Goal: Information Seeking & Learning: Learn about a topic

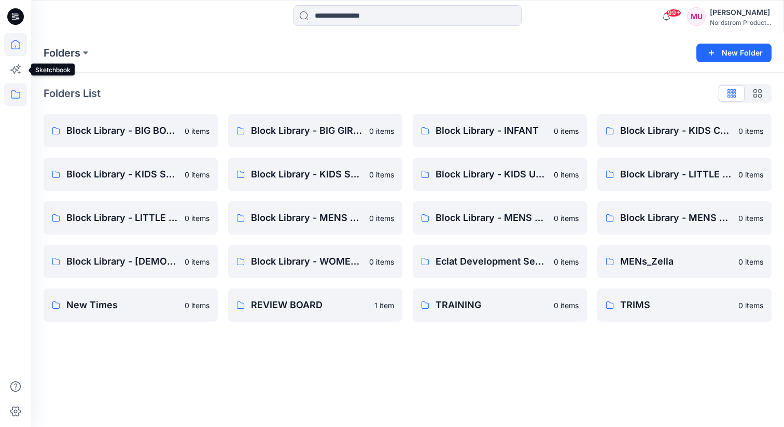
click at [14, 41] on icon at bounding box center [15, 44] width 23 height 23
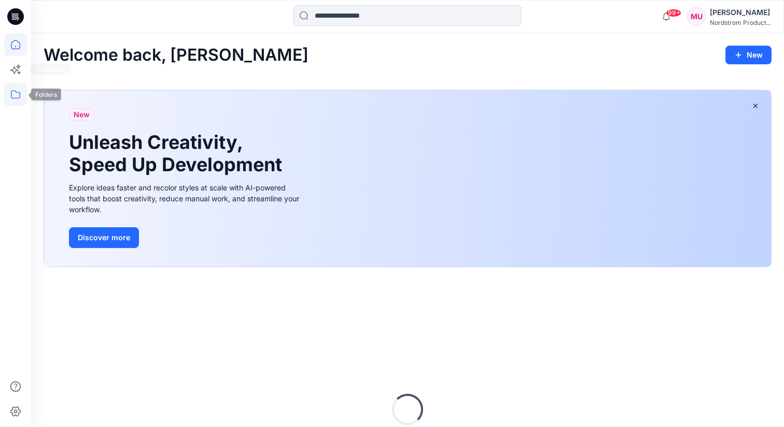
click at [12, 105] on icon at bounding box center [15, 94] width 23 height 23
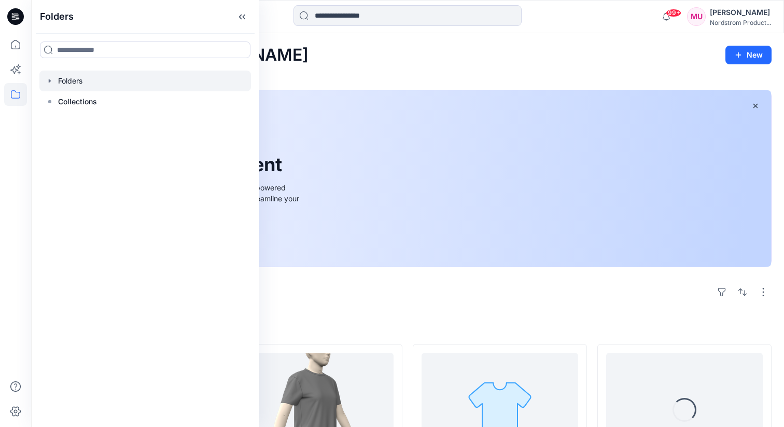
click at [79, 76] on div at bounding box center [145, 81] width 212 height 21
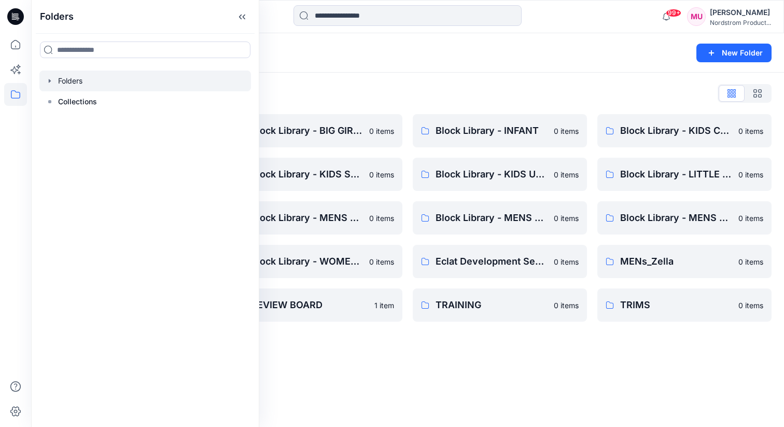
click at [46, 83] on icon "button" at bounding box center [50, 81] width 8 height 8
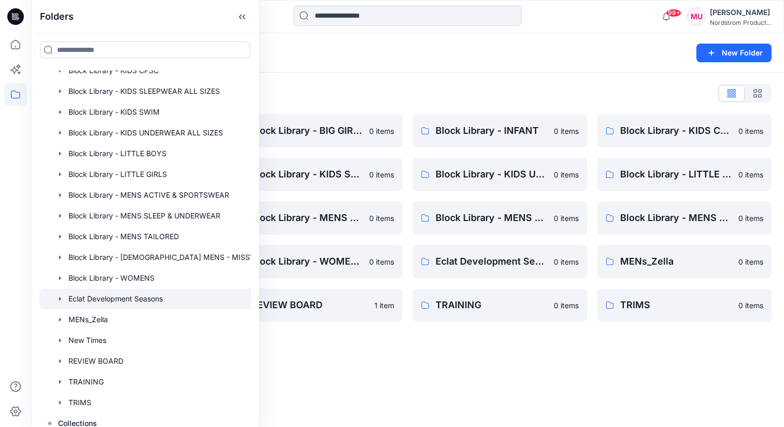
scroll to position [100, 0]
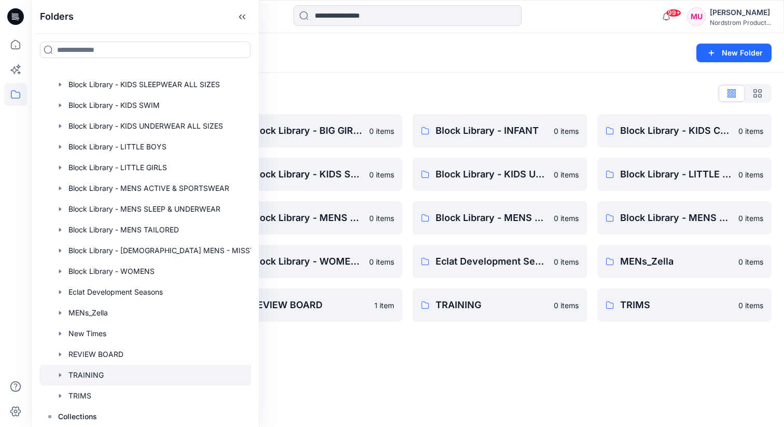
click at [100, 376] on div at bounding box center [150, 374] width 222 height 21
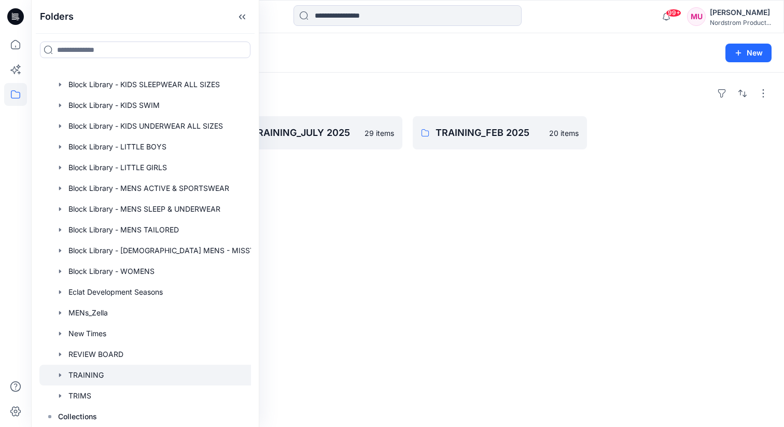
click at [62, 372] on icon "button" at bounding box center [60, 375] width 8 height 8
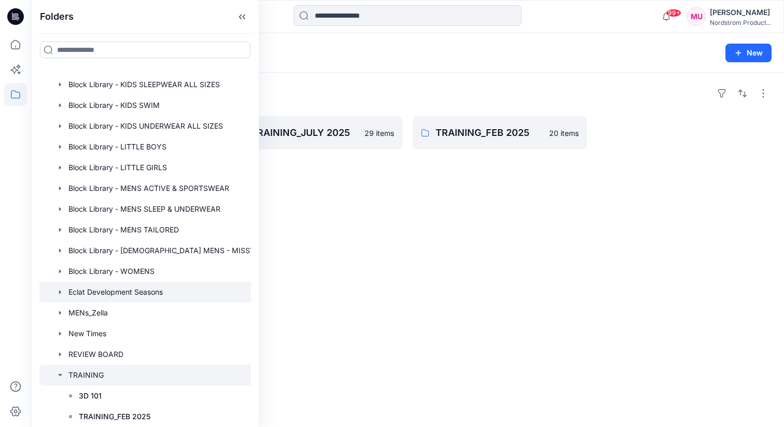
scroll to position [162, 0]
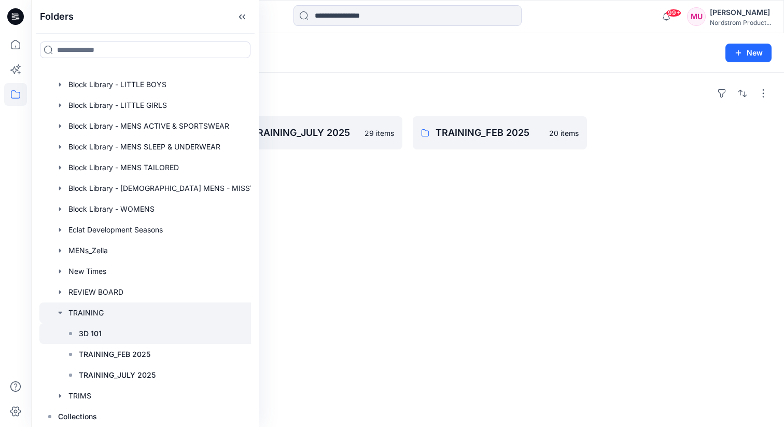
click at [72, 333] on icon at bounding box center [70, 333] width 8 height 8
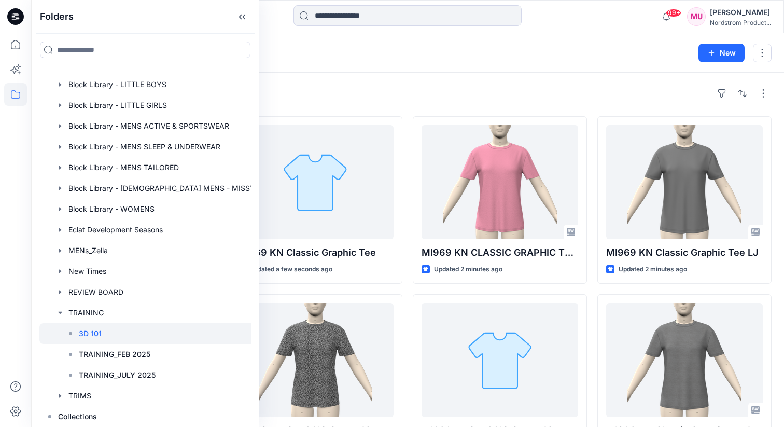
click at [391, 105] on div "Styles MI696KN CLASSIC GRAPHIC TEE - KW Updated a few seconds ago MI696 KN CLAS…" at bounding box center [407, 381] width 753 height 616
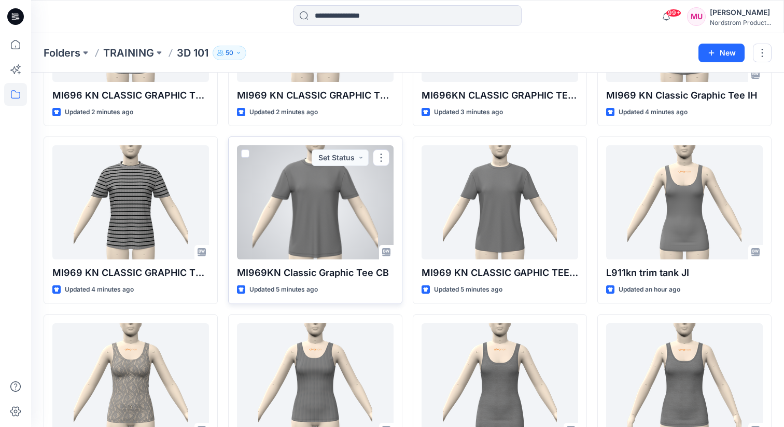
scroll to position [334, 0]
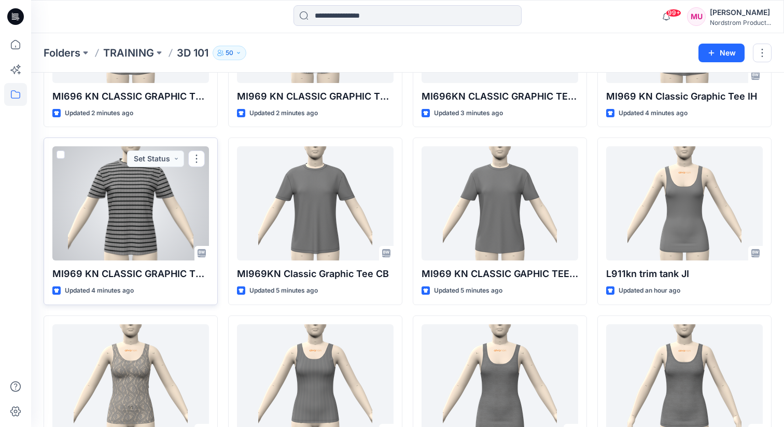
click at [168, 210] on div at bounding box center [130, 203] width 157 height 114
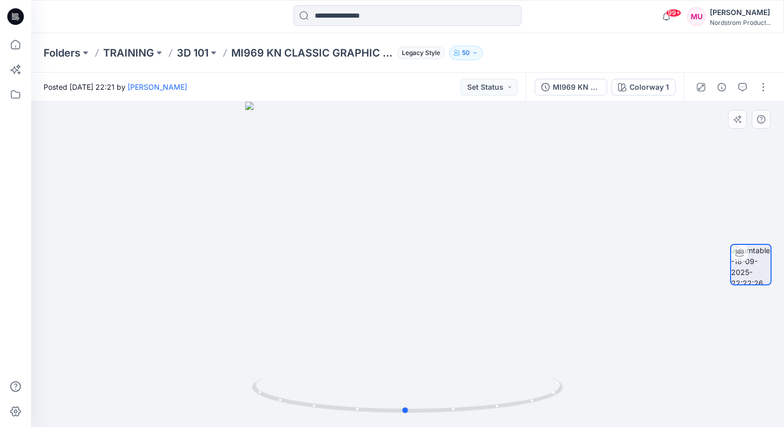
drag, startPoint x: 400, startPoint y: 298, endPoint x: 399, endPoint y: 291, distance: 6.8
click at [399, 291] on div at bounding box center [407, 264] width 753 height 325
click at [667, 87] on div "Colorway 1" at bounding box center [648, 86] width 39 height 11
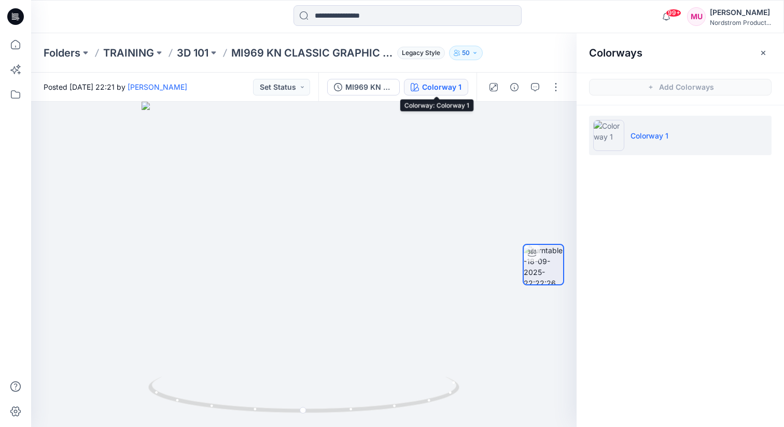
click at [452, 89] on div "Colorway 1" at bounding box center [441, 86] width 39 height 11
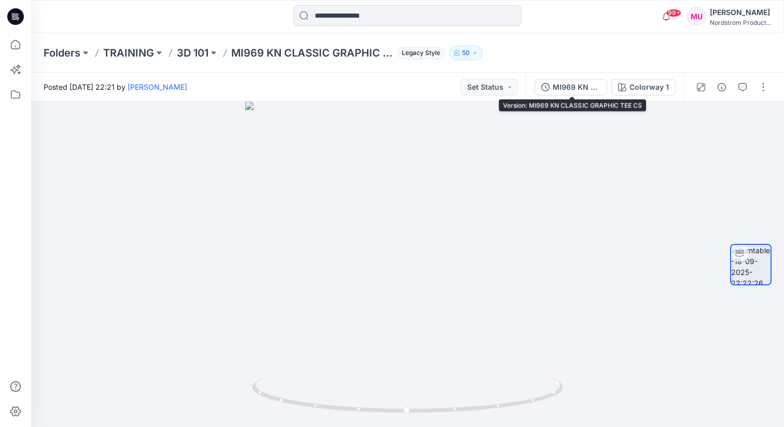
click at [610, 82] on div "MI969 KN CLASSIC GRAPHIC TEE CS Colorway 1" at bounding box center [605, 87] width 158 height 29
click at [580, 86] on div "MI969 KN CLASSIC GRAPHIC TEE CS" at bounding box center [577, 86] width 48 height 11
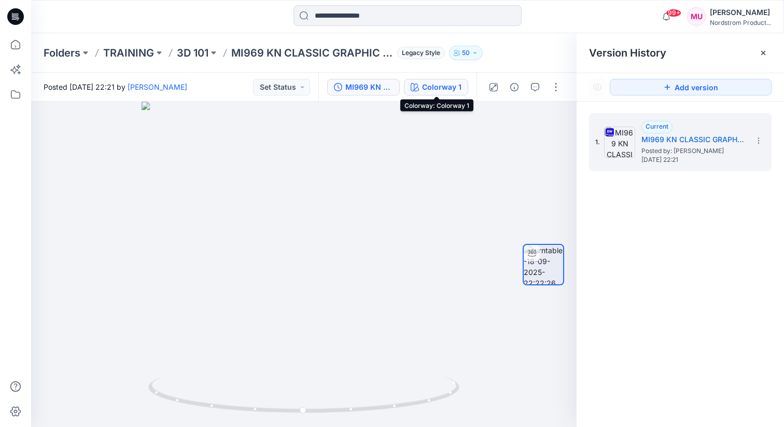
click at [441, 88] on div "Colorway 1" at bounding box center [441, 86] width 39 height 11
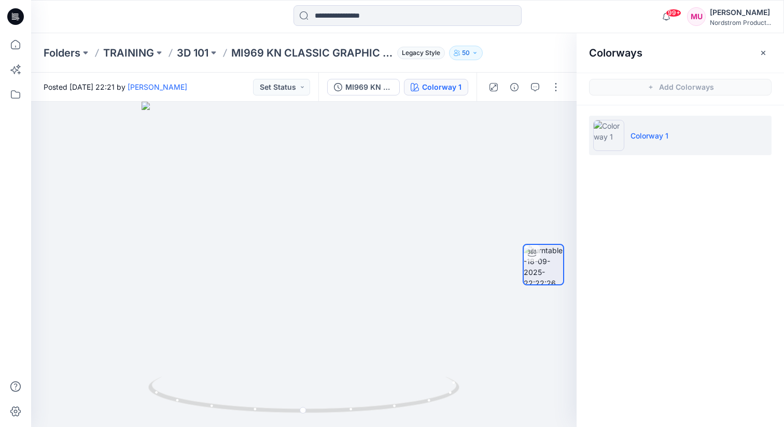
click at [645, 189] on div "Colorways Add Colorways Colorway 1" at bounding box center [679, 229] width 207 height 393
click at [615, 135] on img at bounding box center [608, 135] width 31 height 31
click at [643, 246] on div "Colorways Add Colorways Colorway 1" at bounding box center [679, 229] width 207 height 393
click at [192, 56] on p "3D 101" at bounding box center [193, 53] width 32 height 15
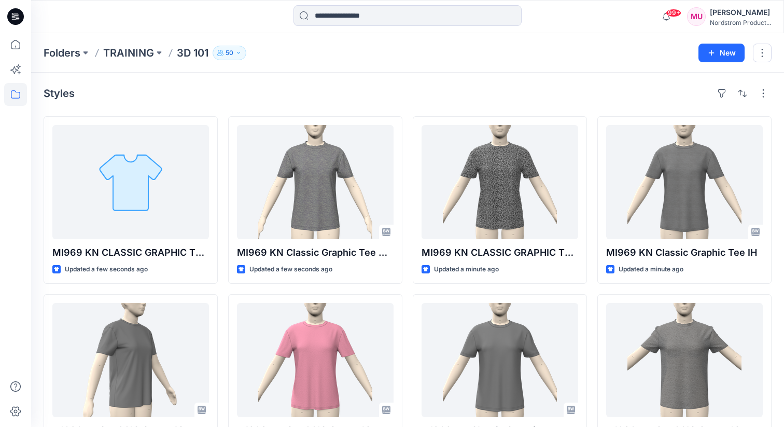
click at [311, 87] on div "Styles" at bounding box center [408, 93] width 728 height 17
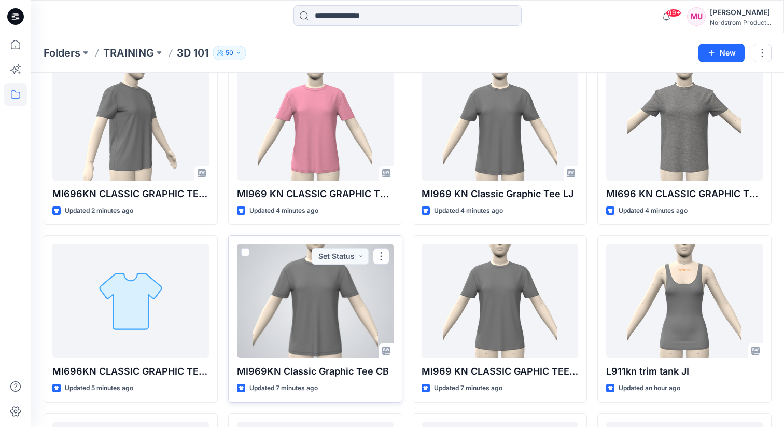
scroll to position [233, 0]
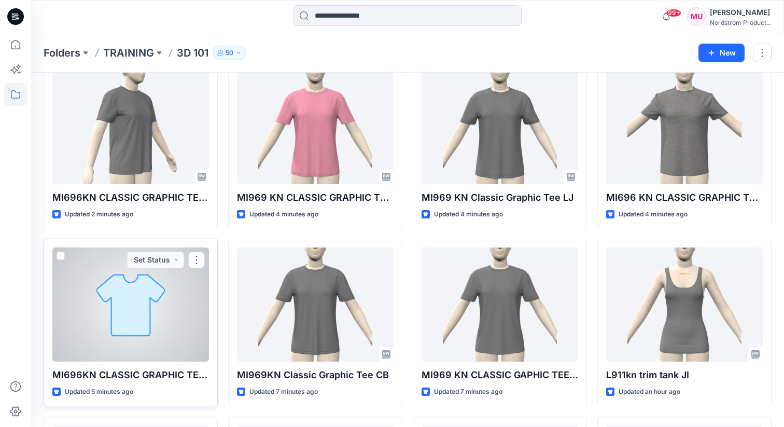
click at [173, 304] on div at bounding box center [130, 304] width 157 height 114
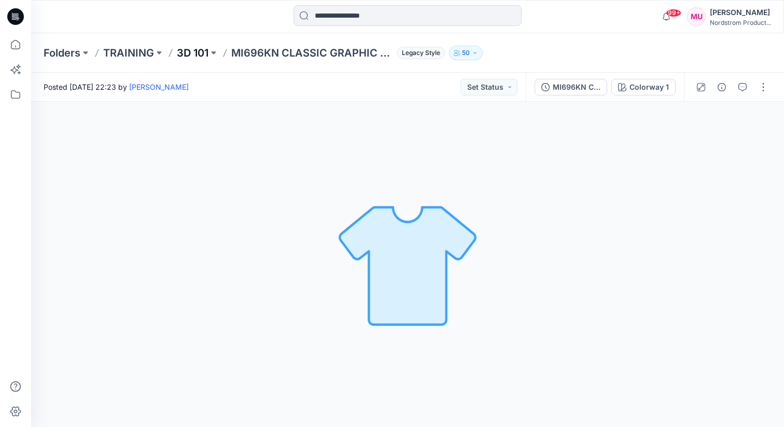
click at [190, 53] on p "3D 101" at bounding box center [193, 53] width 32 height 15
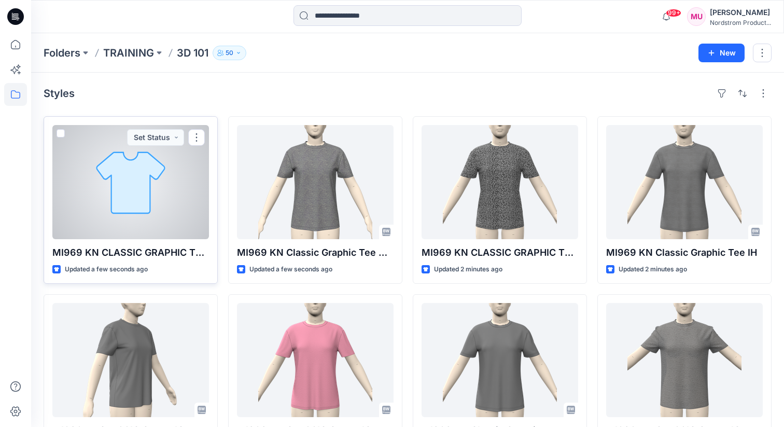
click at [169, 182] on div at bounding box center [130, 182] width 157 height 114
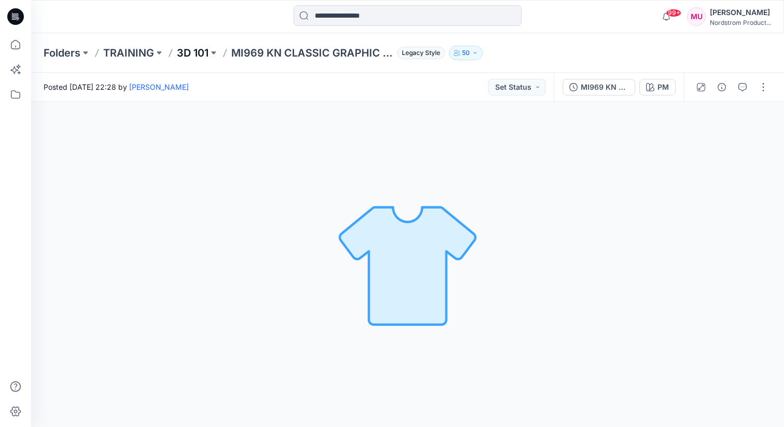
click at [200, 53] on p "3D 101" at bounding box center [193, 53] width 32 height 15
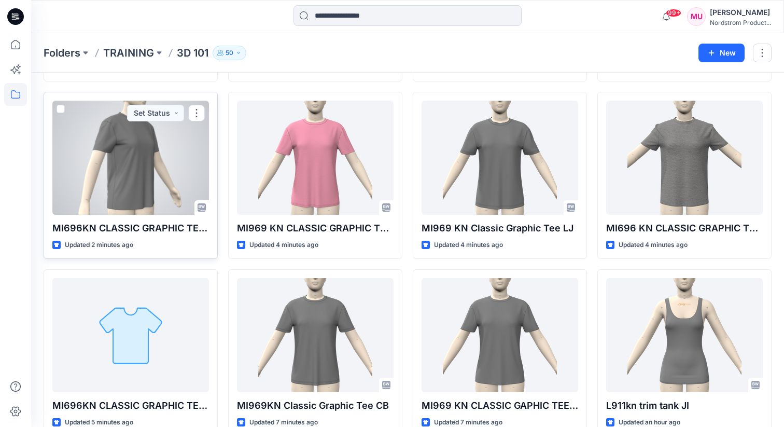
scroll to position [202, 0]
click at [130, 179] on div at bounding box center [130, 158] width 157 height 114
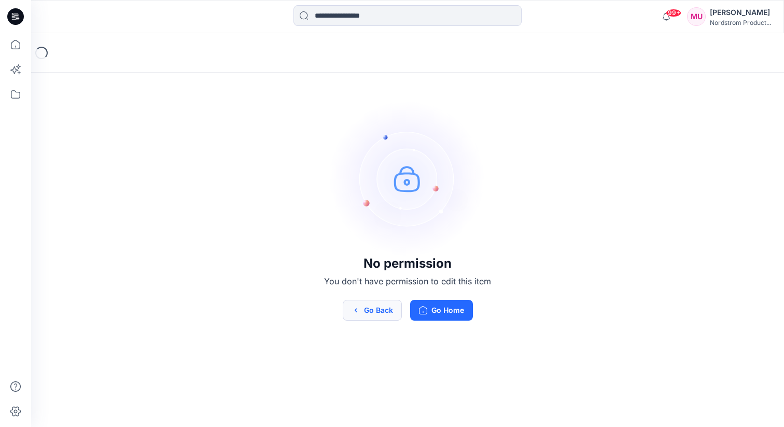
click at [376, 308] on button "Go Back" at bounding box center [372, 310] width 59 height 21
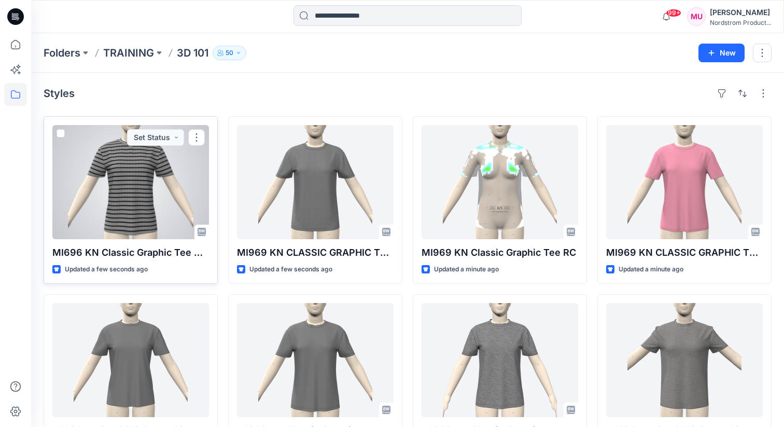
click at [163, 160] on div at bounding box center [130, 182] width 157 height 114
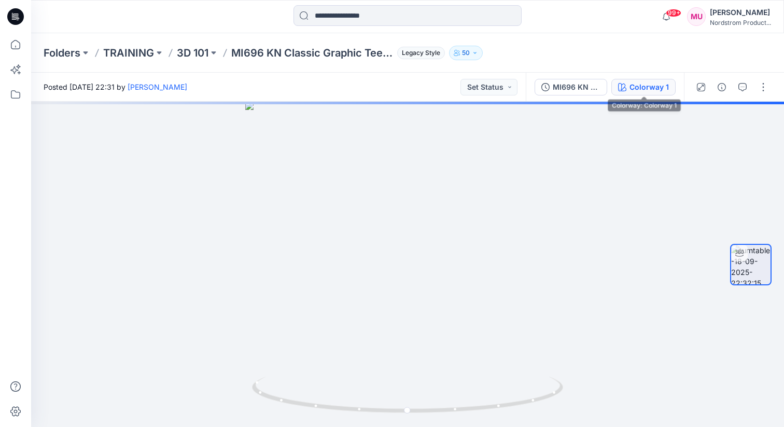
click at [638, 89] on div "Colorway 1" at bounding box center [648, 86] width 39 height 11
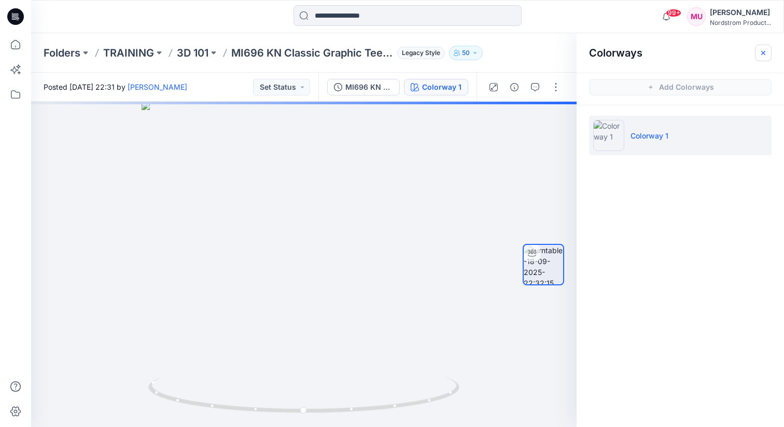
click at [764, 47] on button "button" at bounding box center [763, 53] width 17 height 17
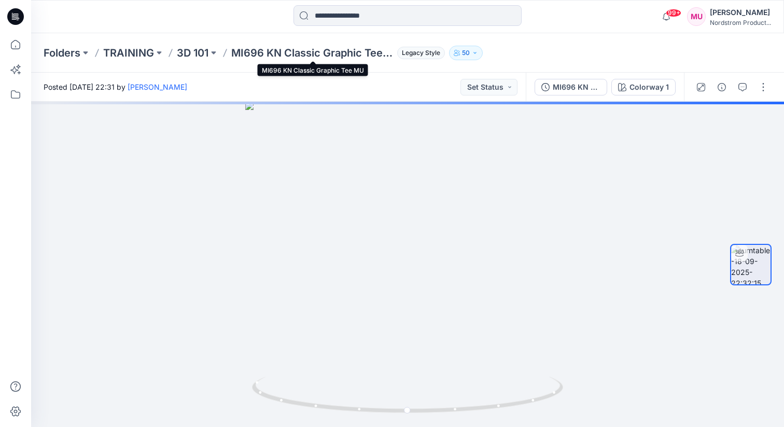
click at [281, 51] on p "MI696 KN Classic Graphic Tee MU" at bounding box center [312, 53] width 162 height 15
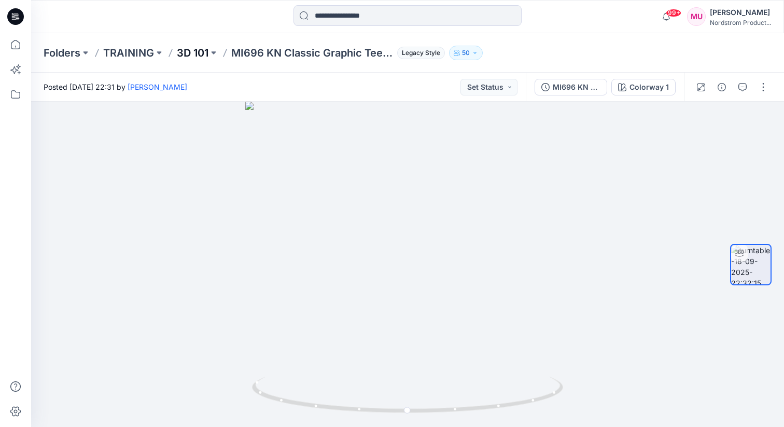
click at [201, 53] on p "3D 101" at bounding box center [193, 53] width 32 height 15
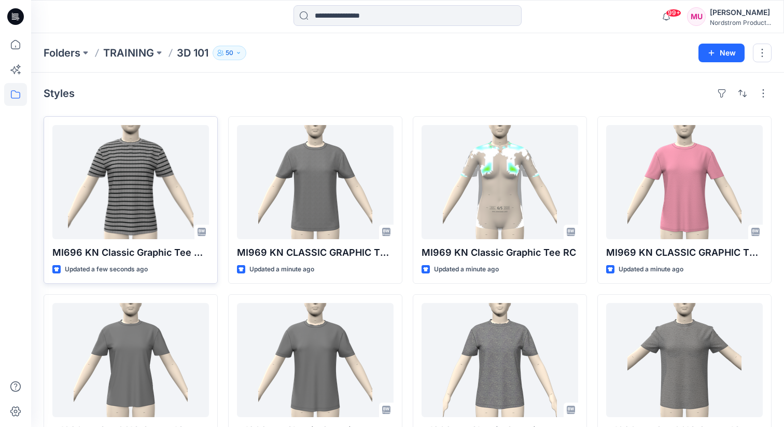
click at [142, 184] on div at bounding box center [130, 182] width 157 height 114
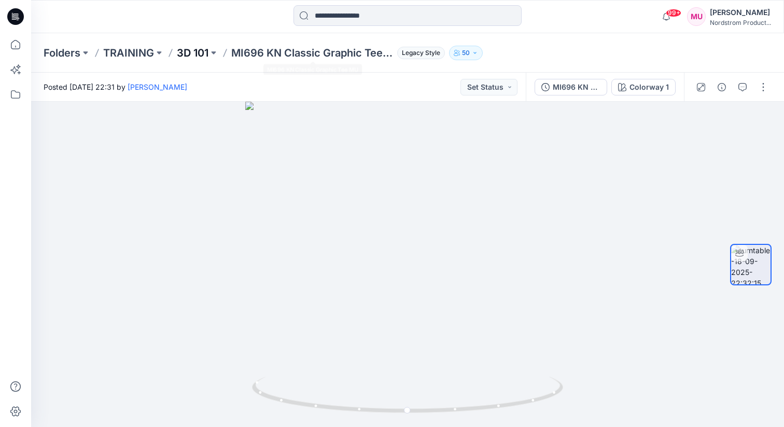
click at [198, 50] on p "3D 101" at bounding box center [193, 53] width 32 height 15
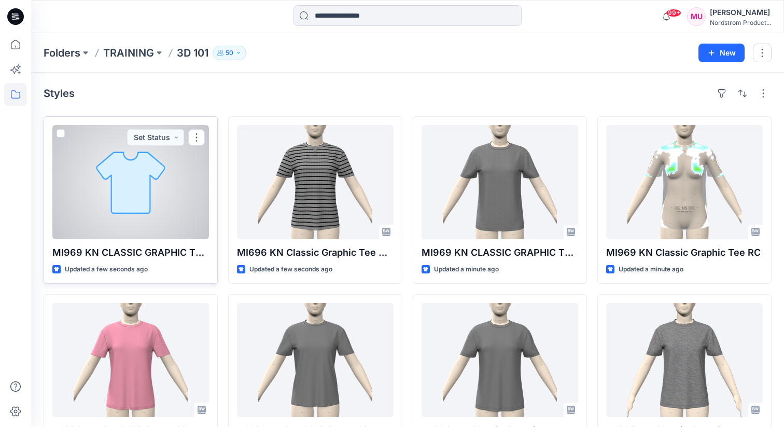
click at [172, 193] on div at bounding box center [130, 182] width 157 height 114
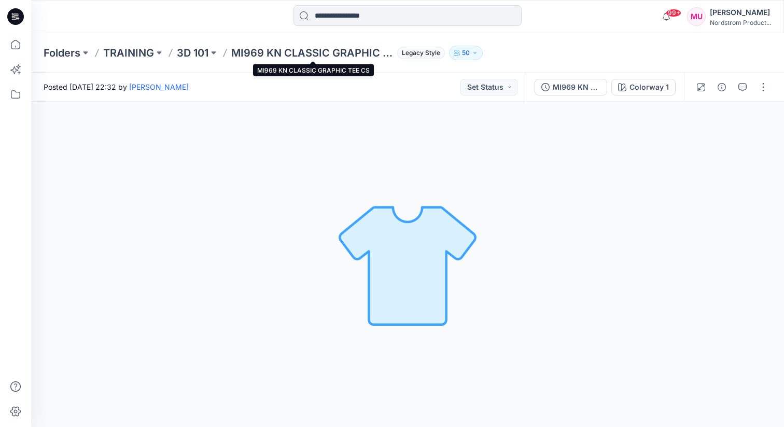
click at [280, 52] on p "MI969 KN CLASSIC GRAPHIC TEE CS" at bounding box center [312, 53] width 162 height 15
click at [201, 49] on p "3D 101" at bounding box center [193, 53] width 32 height 15
